Goal: Task Accomplishment & Management: Use online tool/utility

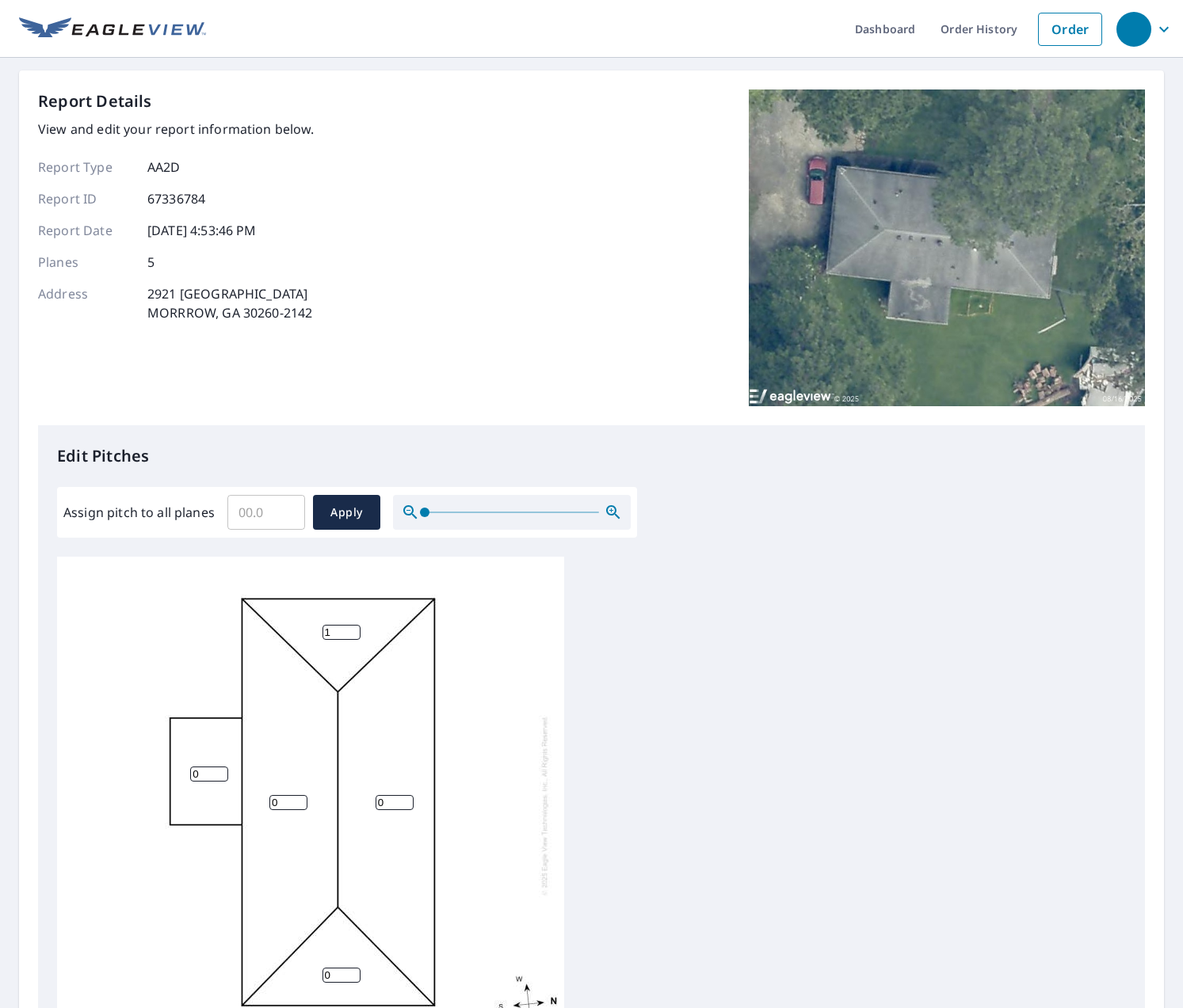
click at [354, 628] on input "1" at bounding box center [342, 632] width 38 height 15
click at [354, 628] on input "2" at bounding box center [342, 632] width 38 height 15
click at [354, 628] on input "3" at bounding box center [342, 632] width 38 height 15
click at [354, 628] on input "4" at bounding box center [342, 632] width 38 height 15
click at [354, 628] on input "5" at bounding box center [342, 632] width 38 height 15
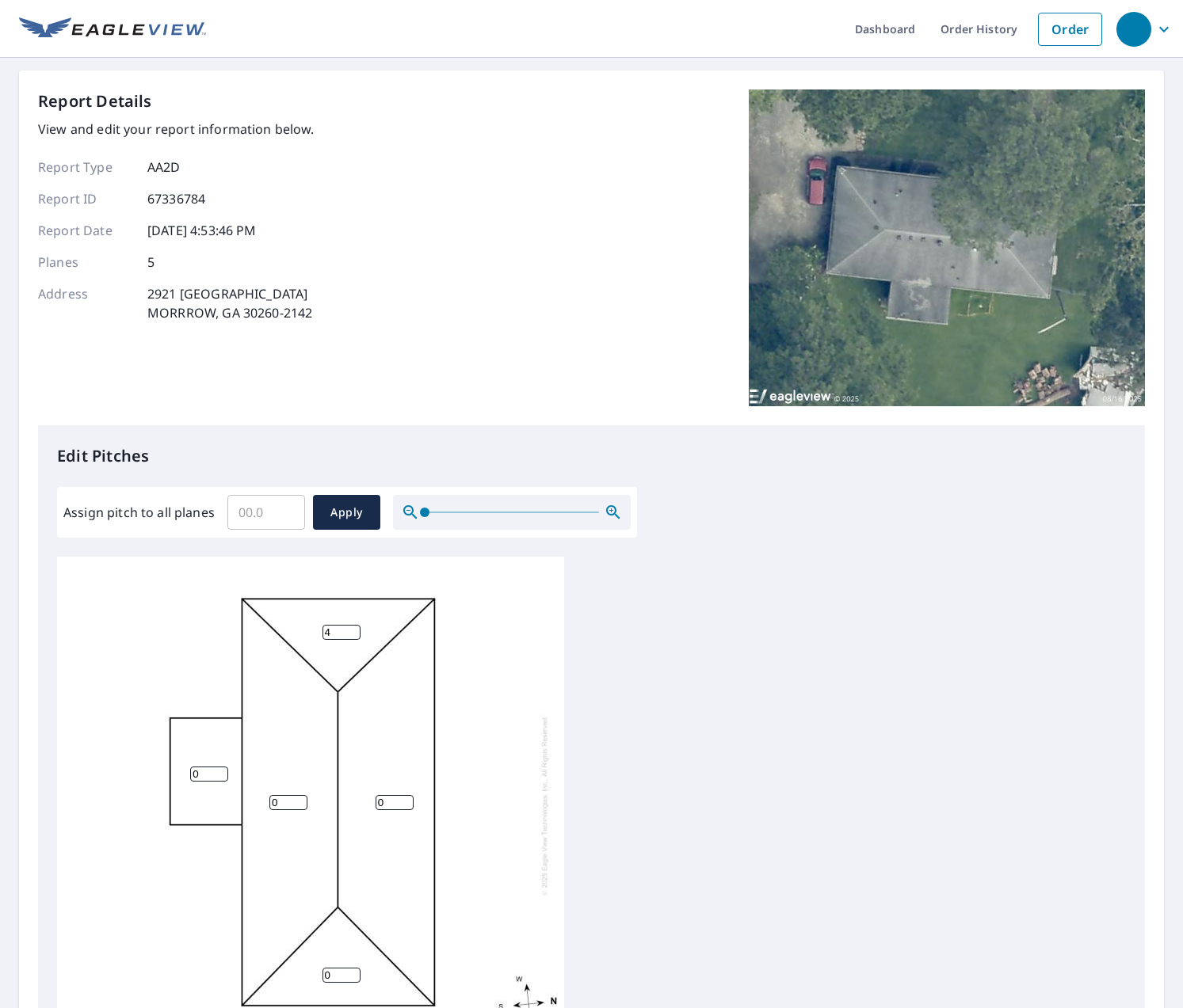
type input "4"
click at [353, 635] on input "4" at bounding box center [342, 632] width 38 height 15
click at [298, 797] on input "1" at bounding box center [289, 803] width 38 height 15
click at [298, 797] on input "2" at bounding box center [289, 803] width 38 height 15
click at [298, 797] on input "3" at bounding box center [289, 803] width 38 height 15
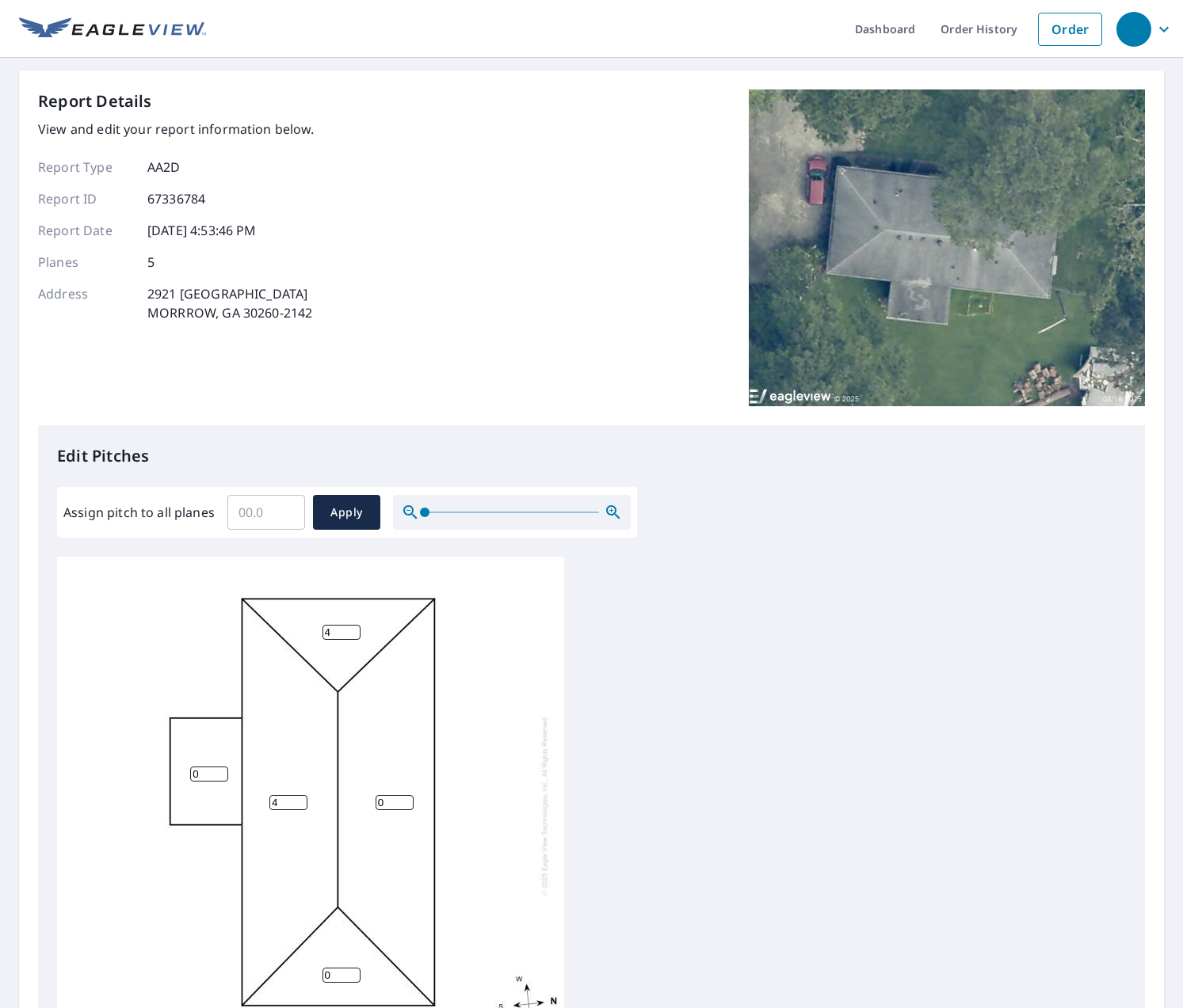
click at [298, 797] on input "4" at bounding box center [289, 803] width 38 height 15
click at [298, 797] on input "5" at bounding box center [289, 803] width 38 height 15
type input "4"
click at [299, 806] on input "4" at bounding box center [289, 803] width 38 height 15
click at [221, 770] on input "1" at bounding box center [209, 774] width 38 height 15
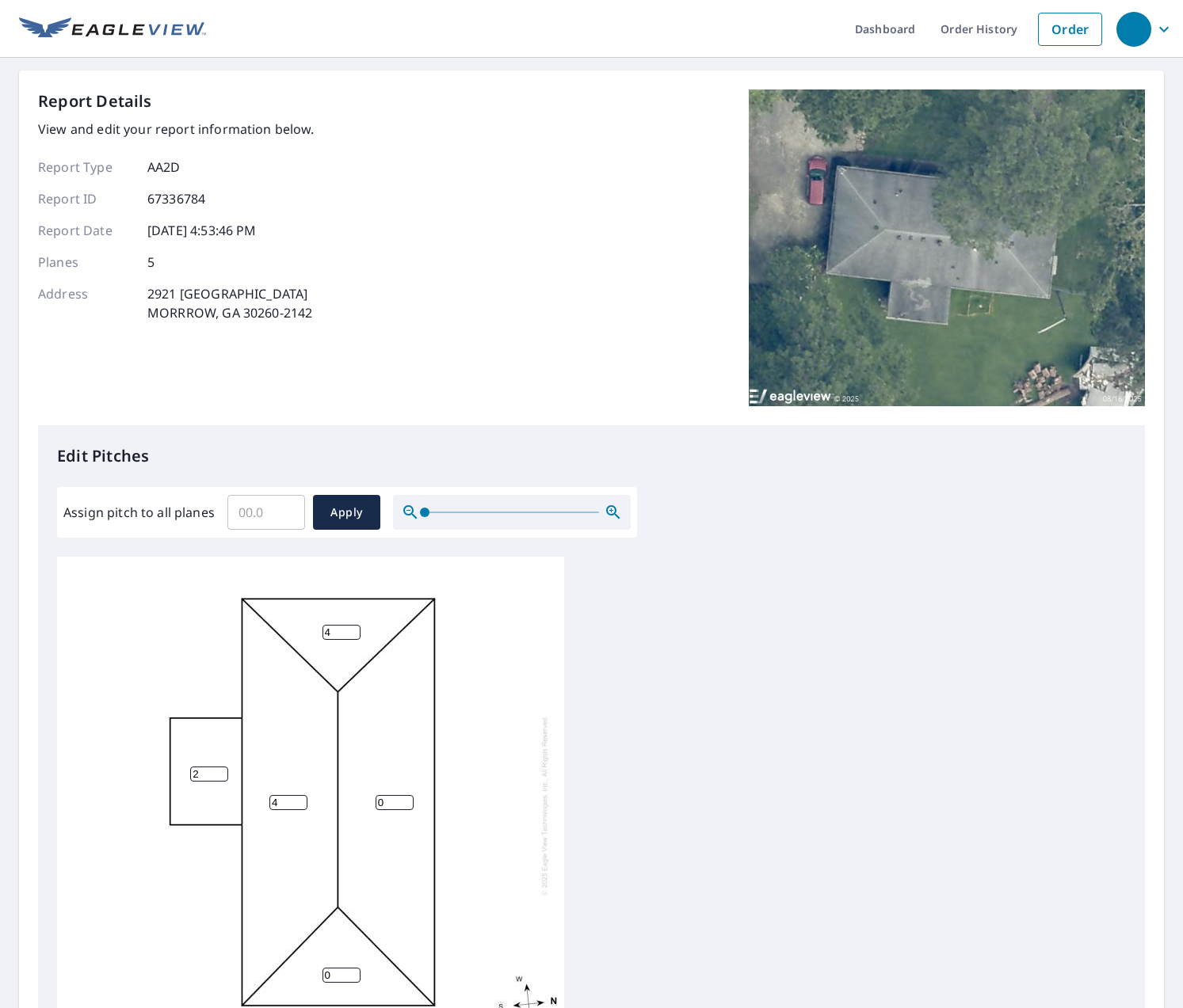
type input "2"
click at [221, 770] on input "2" at bounding box center [209, 774] width 38 height 15
click at [405, 799] on input "1" at bounding box center [394, 803] width 38 height 15
click at [405, 799] on input "2" at bounding box center [394, 803] width 38 height 15
click at [405, 799] on input "3" at bounding box center [394, 803] width 38 height 15
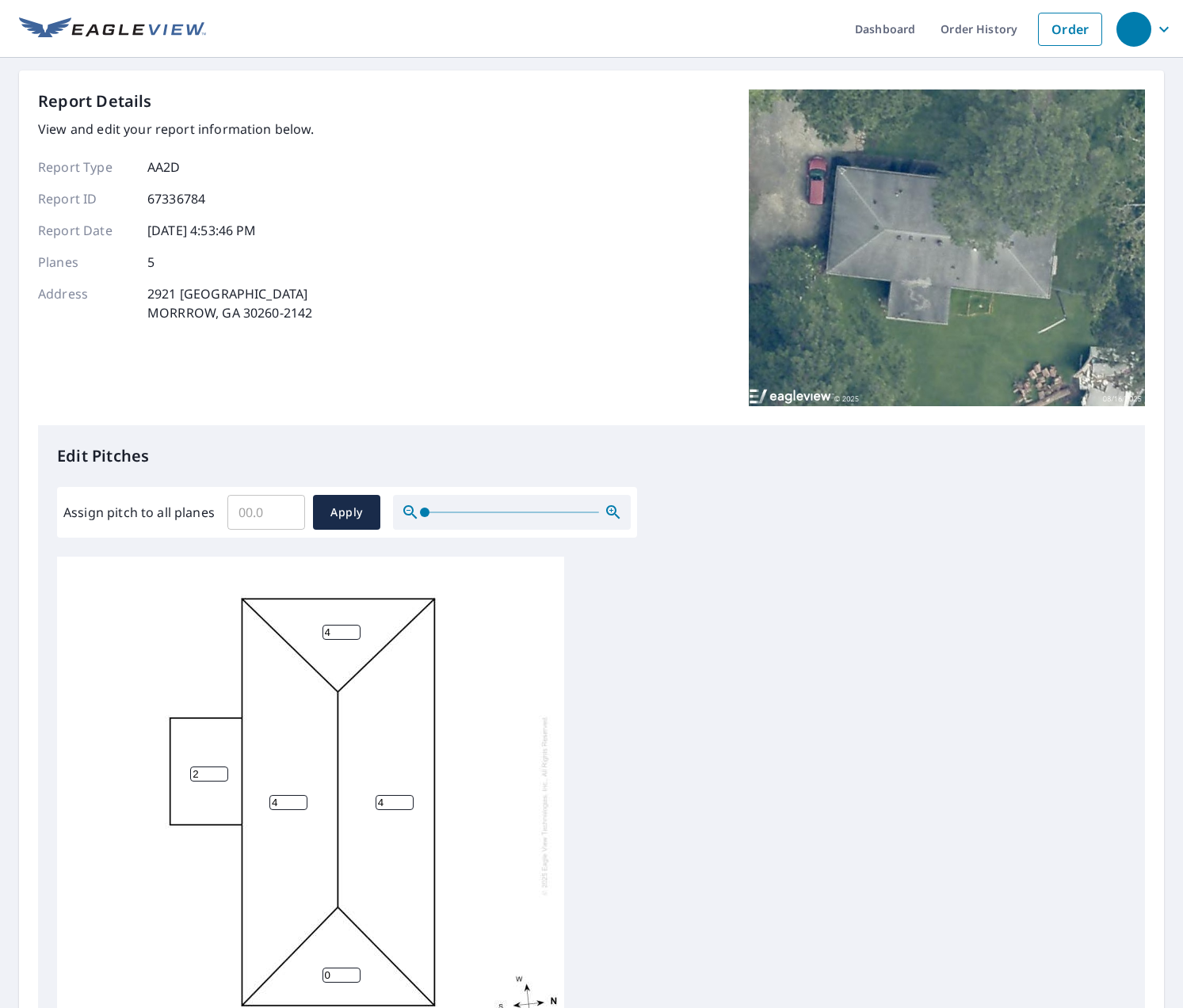
type input "4"
click at [405, 799] on input "4" at bounding box center [394, 803] width 38 height 15
click at [352, 964] on input "1" at bounding box center [342, 971] width 38 height 15
click at [352, 964] on input "2" at bounding box center [342, 971] width 38 height 15
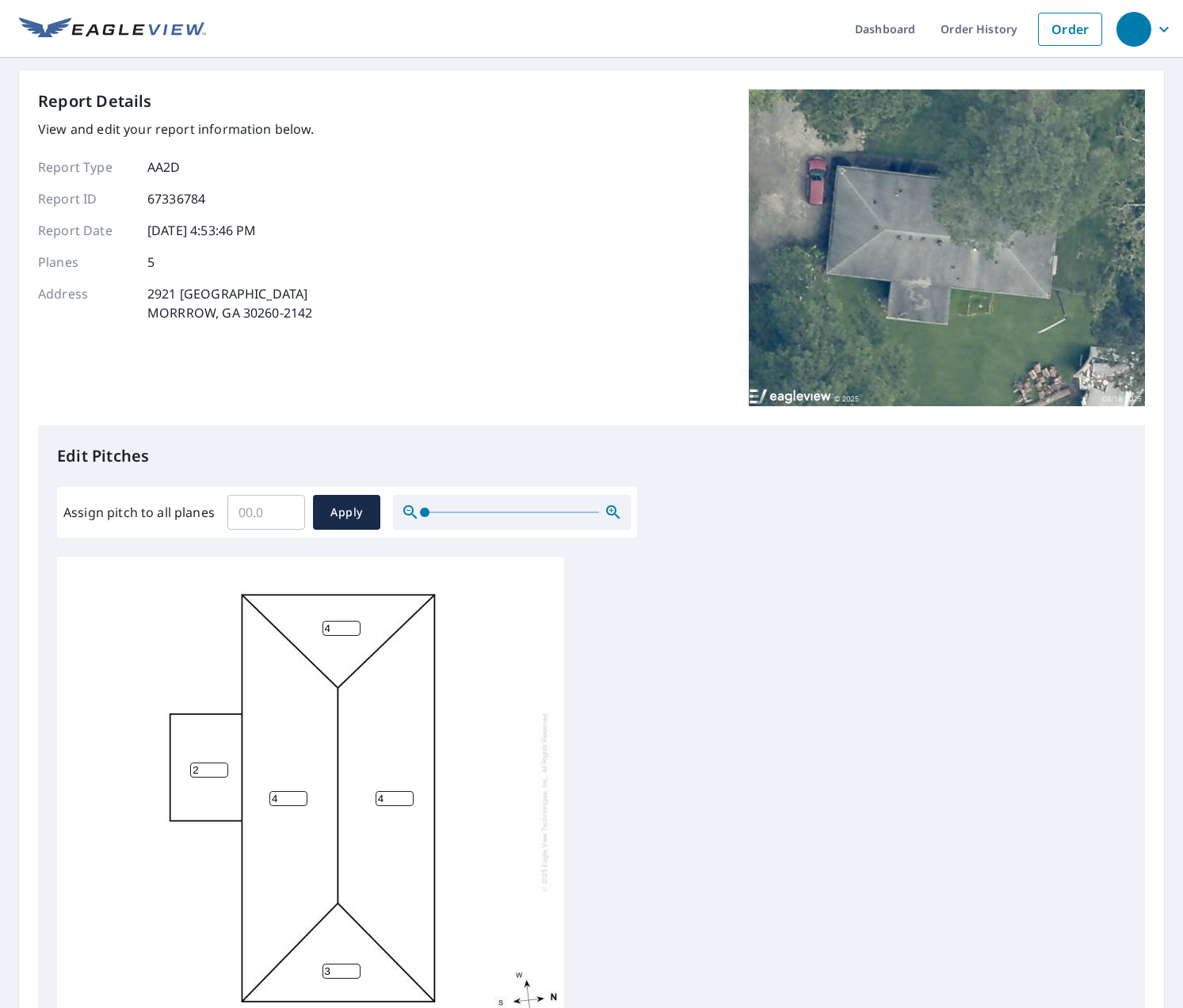
click at [352, 964] on input "3" at bounding box center [342, 971] width 38 height 15
type input "4"
click at [352, 964] on input "4" at bounding box center [342, 971] width 38 height 15
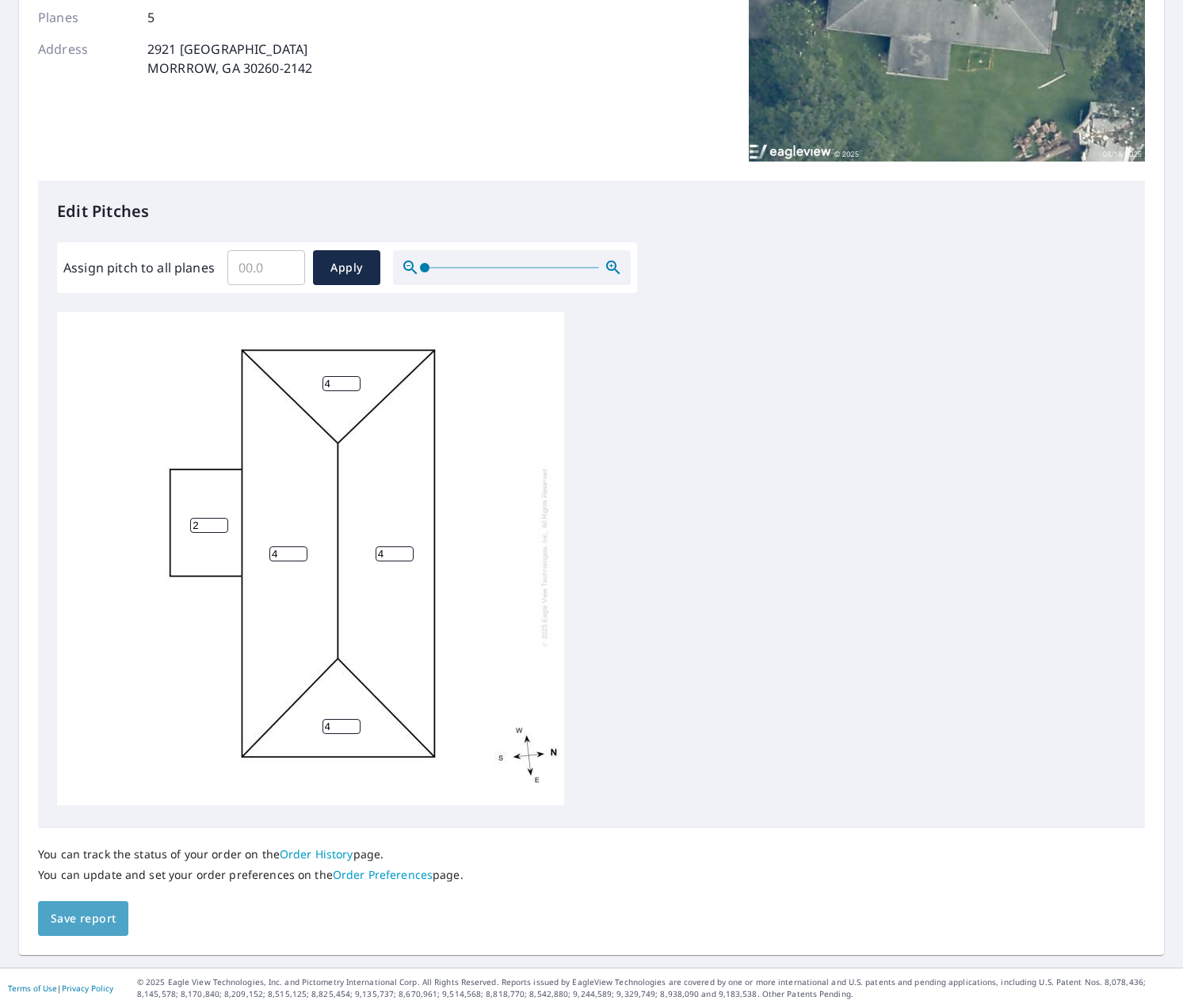
click at [86, 918] on span "Save report" at bounding box center [83, 919] width 65 height 20
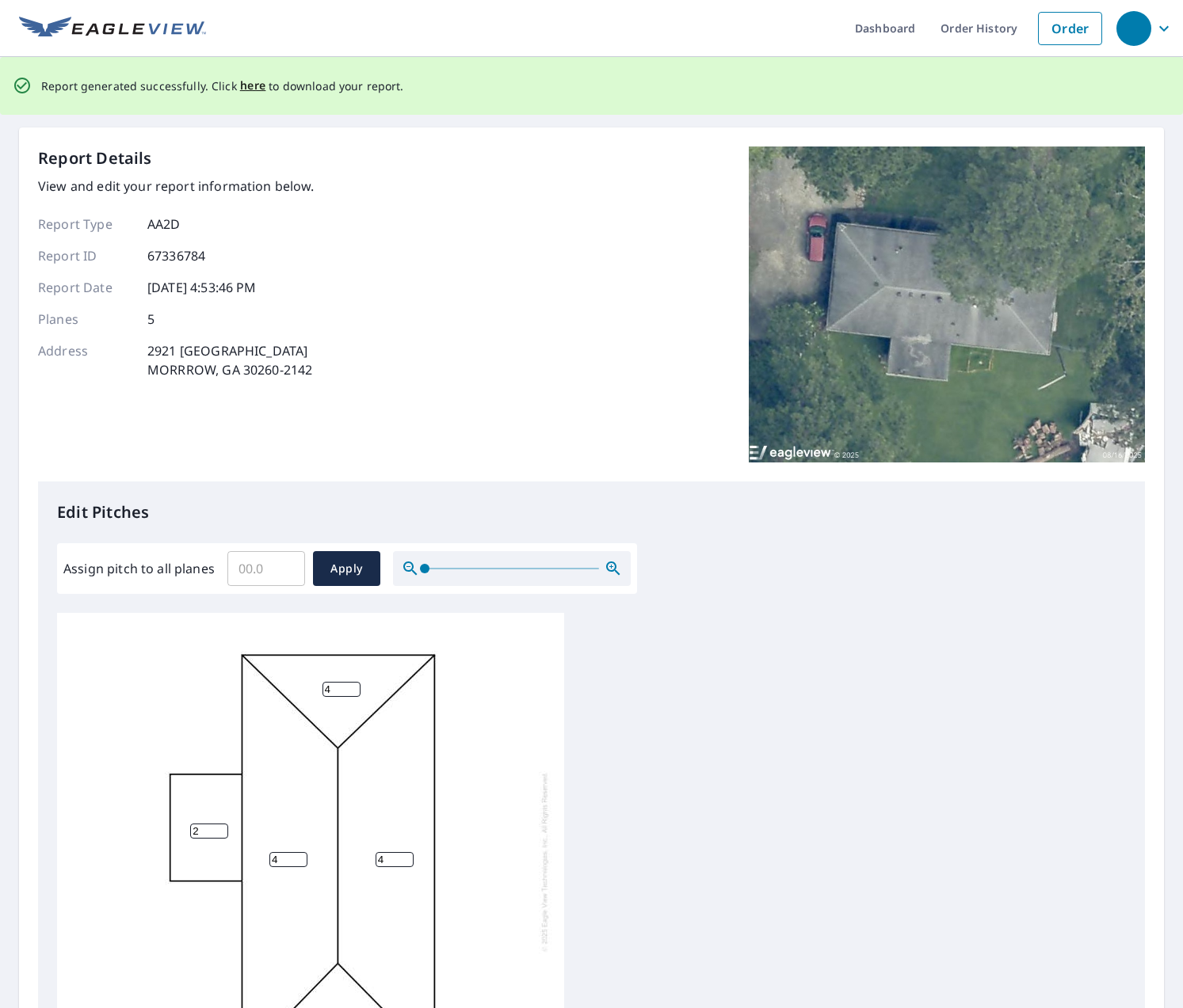
scroll to position [0, 0]
click at [246, 85] on span "here" at bounding box center [252, 87] width 26 height 20
